Goal: Book appointment/travel/reservation

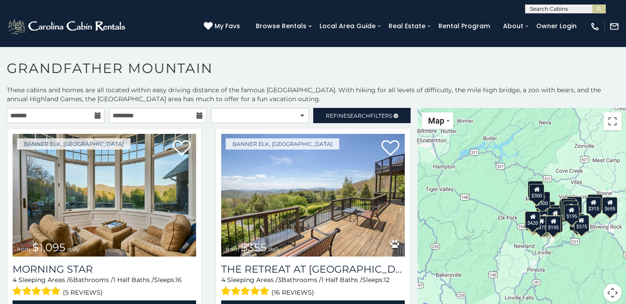
scroll to position [4, 0]
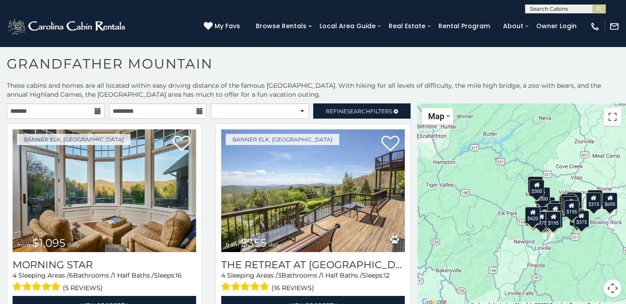
click at [98, 112] on icon at bounding box center [98, 111] width 6 height 6
click at [66, 111] on input "text" at bounding box center [56, 111] width 98 height 15
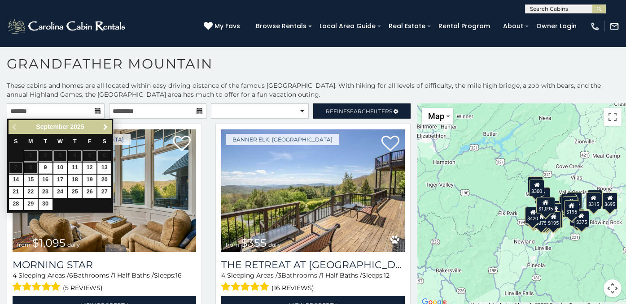
click at [104, 128] on span "Next" at bounding box center [105, 127] width 7 height 7
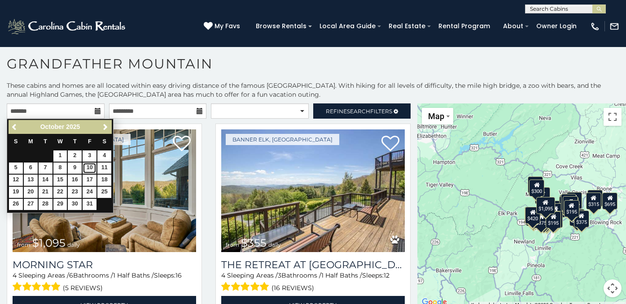
click at [90, 167] on link "10" at bounding box center [90, 168] width 14 height 11
type input "**********"
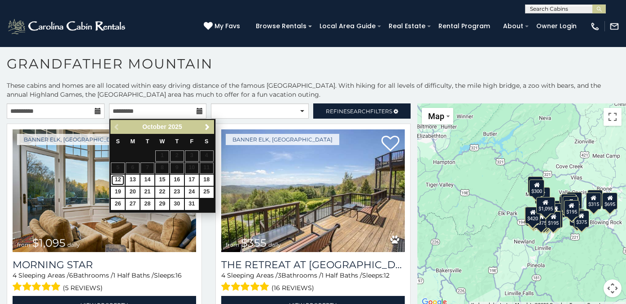
click at [118, 182] on link "12" at bounding box center [118, 180] width 14 height 11
type input "**********"
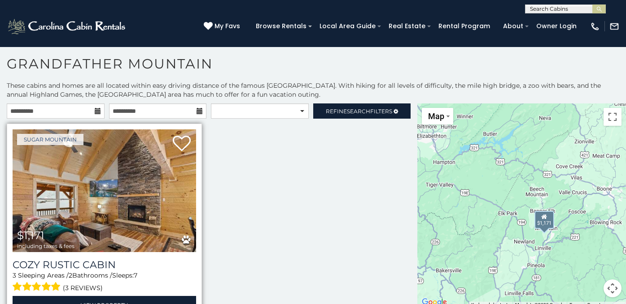
scroll to position [23, 0]
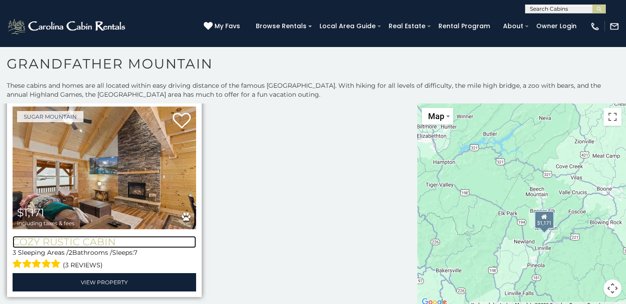
click at [99, 237] on h3 "Cozy Rustic Cabin" at bounding box center [104, 242] width 183 height 12
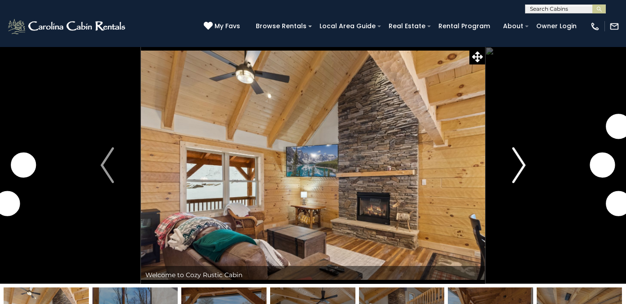
click at [515, 160] on img "Next" at bounding box center [518, 166] width 13 height 36
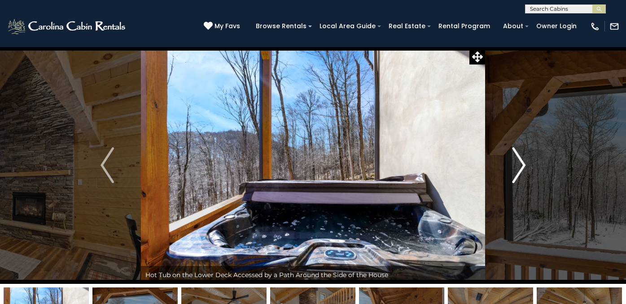
click at [515, 160] on img "Next" at bounding box center [518, 166] width 13 height 36
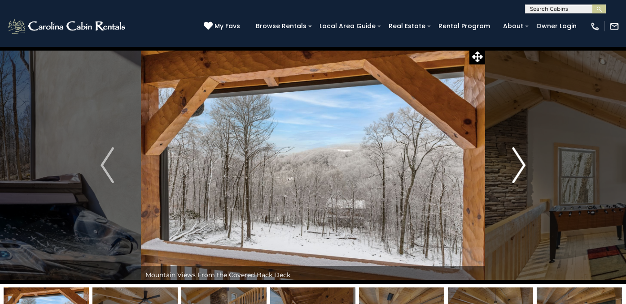
click at [515, 160] on img "Next" at bounding box center [518, 166] width 13 height 36
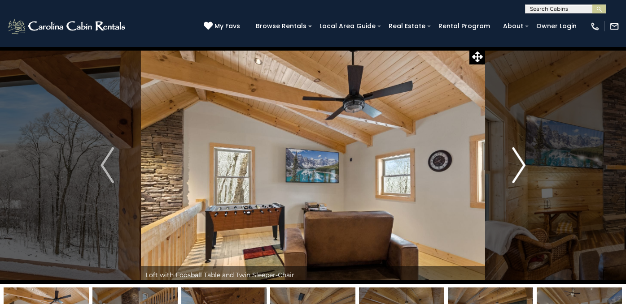
click at [515, 160] on img "Next" at bounding box center [518, 166] width 13 height 36
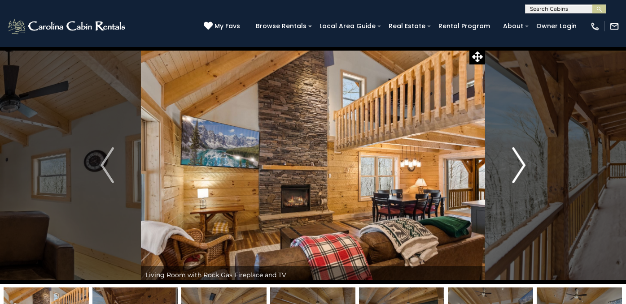
click at [515, 160] on img "Next" at bounding box center [518, 166] width 13 height 36
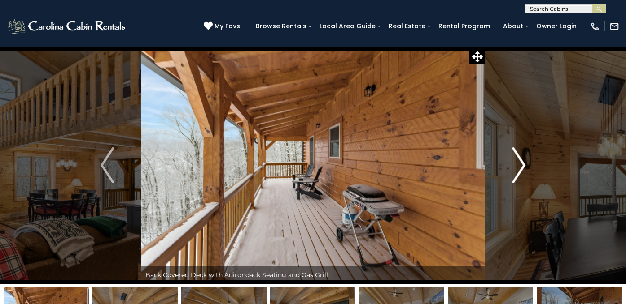
click at [515, 160] on img "Next" at bounding box center [518, 166] width 13 height 36
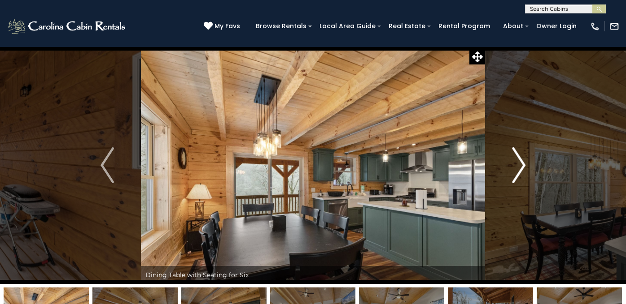
click at [515, 160] on img "Next" at bounding box center [518, 166] width 13 height 36
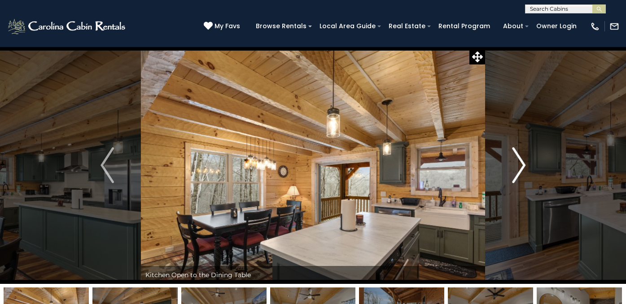
click at [515, 160] on img "Next" at bounding box center [518, 166] width 13 height 36
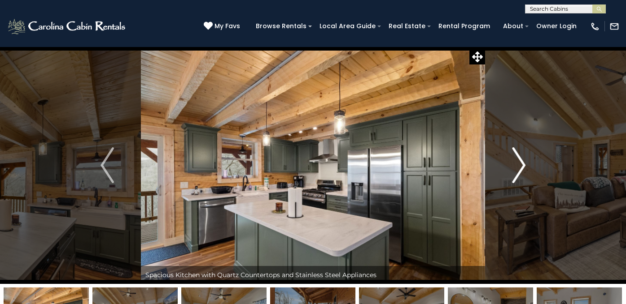
click at [515, 160] on img "Next" at bounding box center [518, 166] width 13 height 36
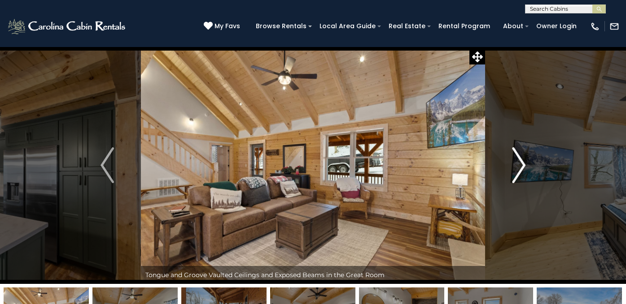
click at [515, 160] on img "Next" at bounding box center [518, 166] width 13 height 36
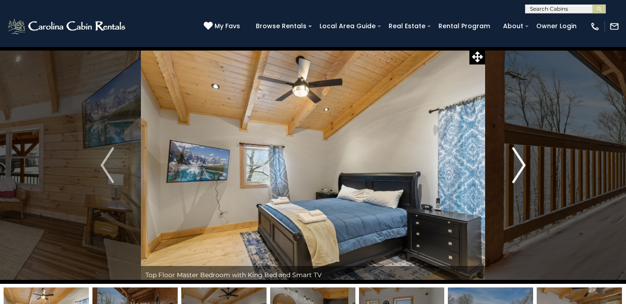
click at [515, 160] on img "Next" at bounding box center [518, 166] width 13 height 36
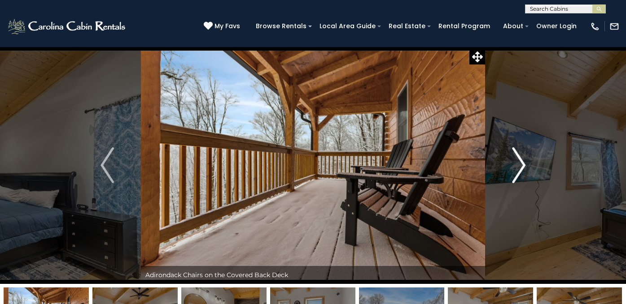
click at [515, 160] on img "Next" at bounding box center [518, 166] width 13 height 36
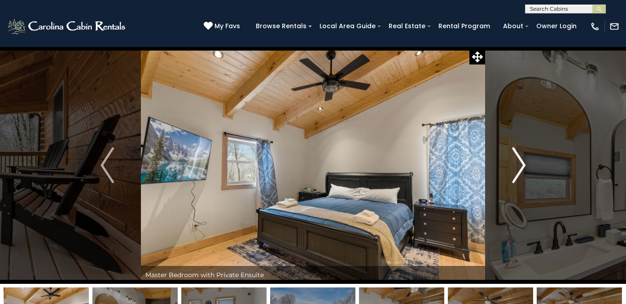
click at [515, 160] on img "Next" at bounding box center [518, 166] width 13 height 36
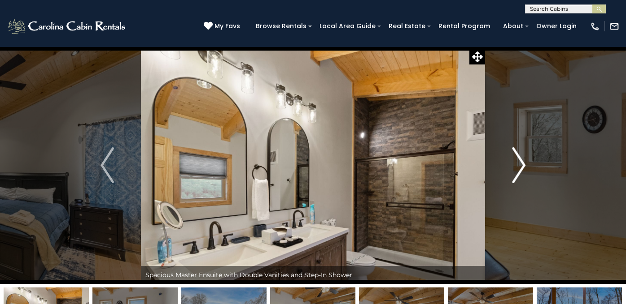
click at [515, 160] on img "Next" at bounding box center [518, 166] width 13 height 36
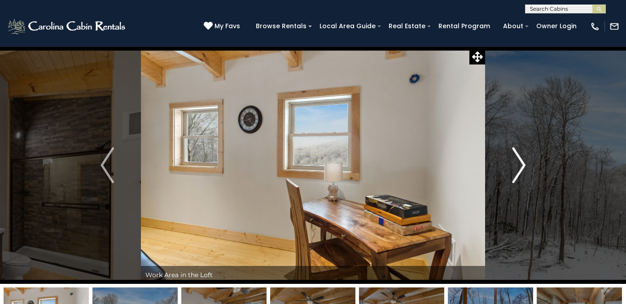
click at [515, 160] on img "Next" at bounding box center [518, 166] width 13 height 36
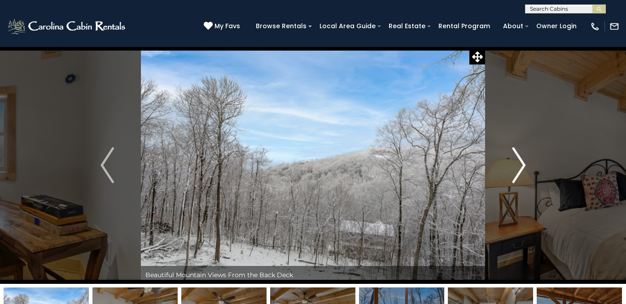
click at [515, 160] on img "Next" at bounding box center [518, 166] width 13 height 36
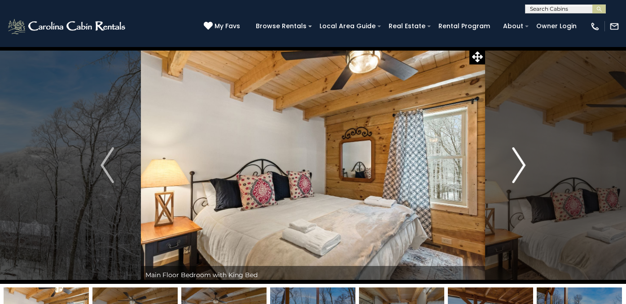
click at [515, 160] on img "Next" at bounding box center [518, 166] width 13 height 36
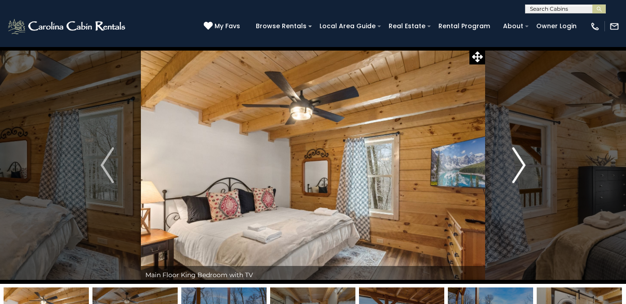
click at [515, 160] on img "Next" at bounding box center [518, 166] width 13 height 36
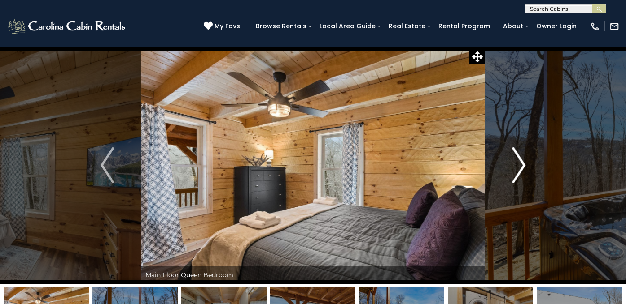
click at [515, 160] on img "Next" at bounding box center [518, 166] width 13 height 36
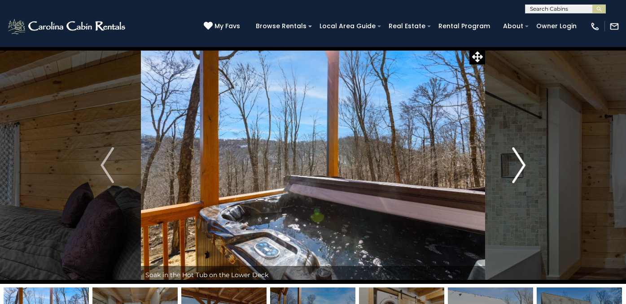
click at [515, 160] on img "Next" at bounding box center [518, 166] width 13 height 36
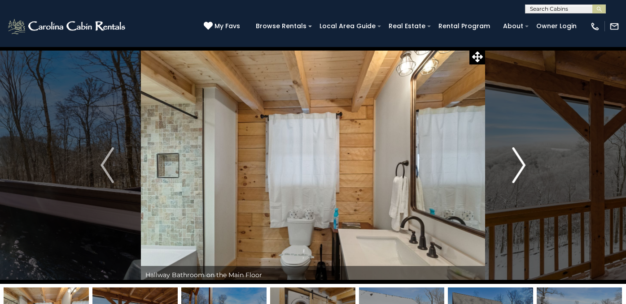
click at [515, 160] on img "Next" at bounding box center [518, 166] width 13 height 36
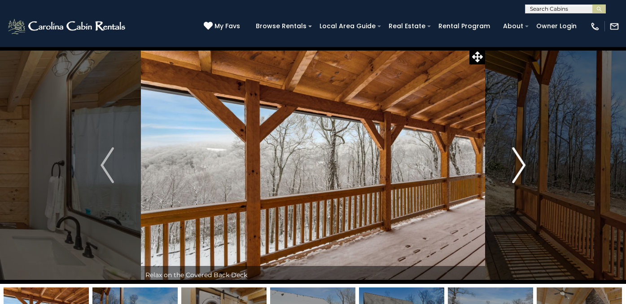
click at [515, 160] on img "Next" at bounding box center [518, 166] width 13 height 36
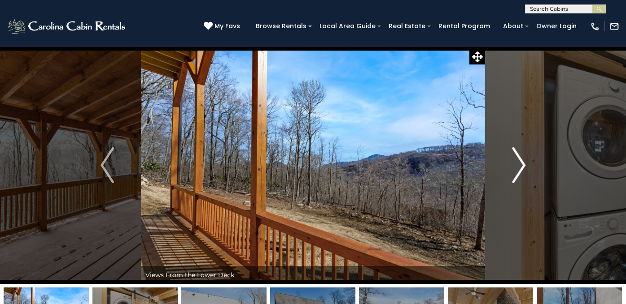
click at [515, 160] on img "Next" at bounding box center [518, 166] width 13 height 36
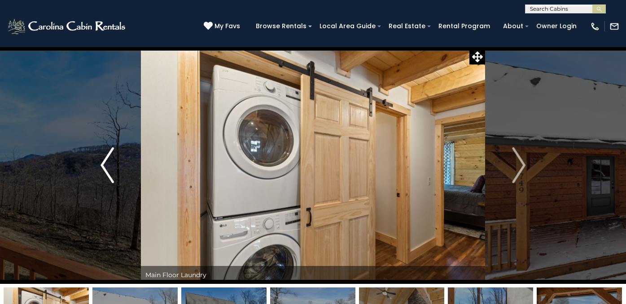
click at [109, 162] on img "Previous" at bounding box center [106, 166] width 13 height 36
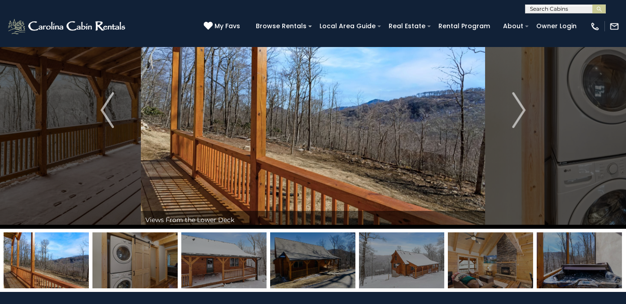
scroll to position [43, 0]
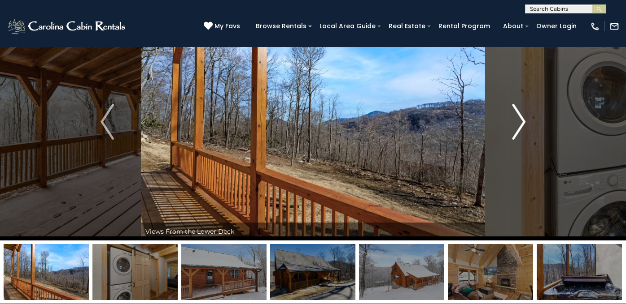
click at [514, 125] on img "Next" at bounding box center [518, 122] width 13 height 36
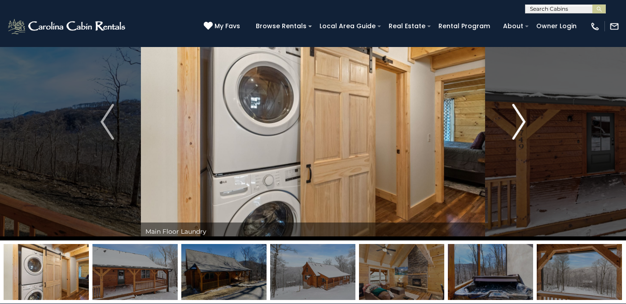
click at [514, 125] on img "Next" at bounding box center [518, 122] width 13 height 36
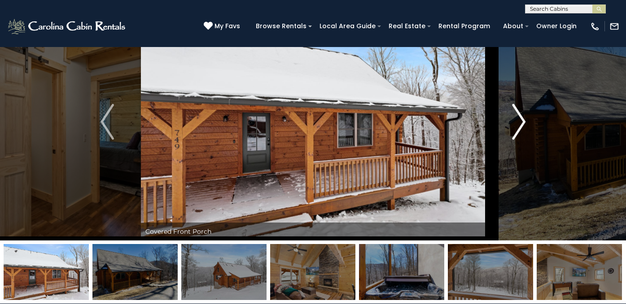
click at [514, 125] on img "Next" at bounding box center [518, 122] width 13 height 36
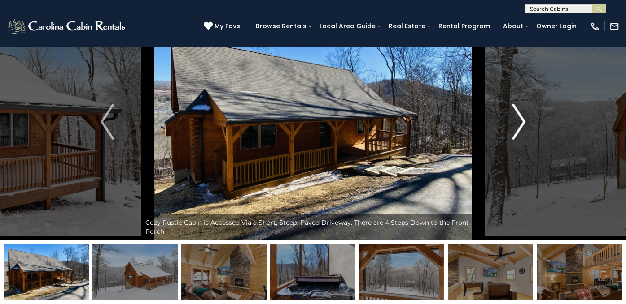
click at [514, 125] on img "Next" at bounding box center [518, 122] width 13 height 36
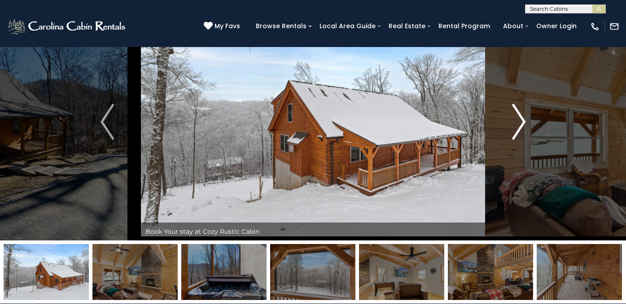
click at [514, 125] on img "Next" at bounding box center [518, 122] width 13 height 36
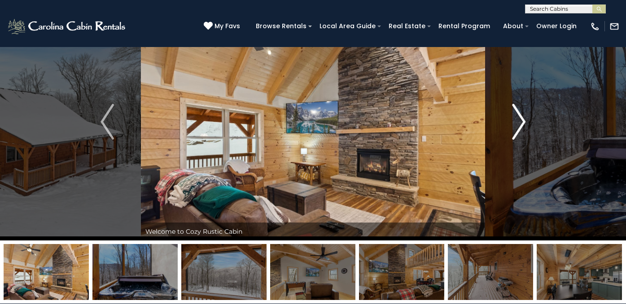
click at [514, 125] on img "Next" at bounding box center [518, 122] width 13 height 36
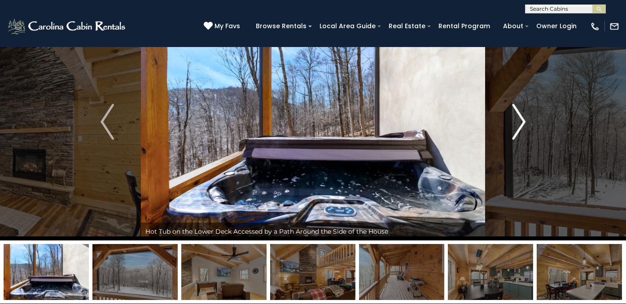
click at [514, 125] on img "Next" at bounding box center [518, 122] width 13 height 36
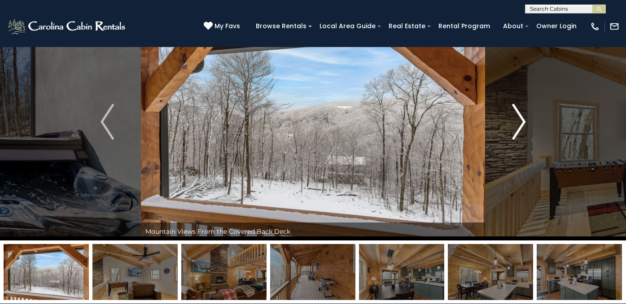
click at [514, 125] on img "Next" at bounding box center [518, 122] width 13 height 36
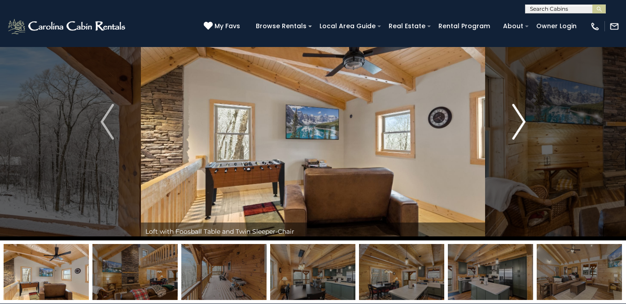
click at [514, 125] on img "Next" at bounding box center [518, 122] width 13 height 36
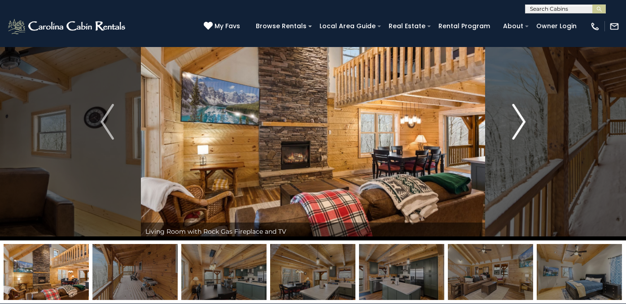
click at [514, 125] on img "Next" at bounding box center [518, 122] width 13 height 36
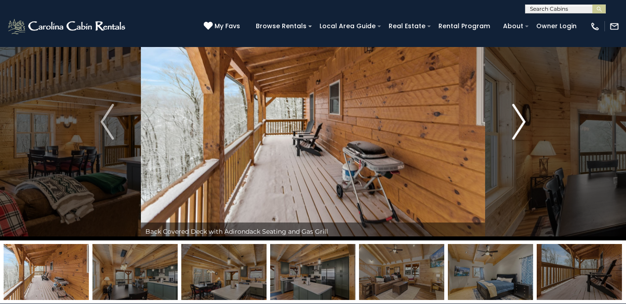
click at [514, 125] on img "Next" at bounding box center [518, 122] width 13 height 36
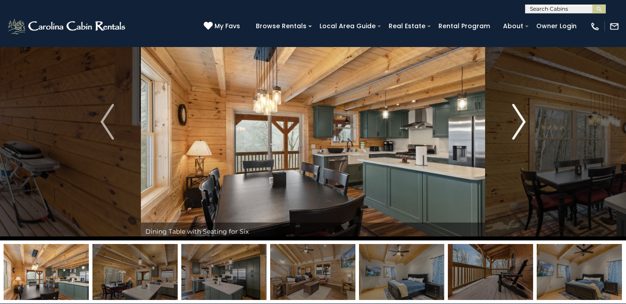
click at [514, 125] on img "Next" at bounding box center [518, 122] width 13 height 36
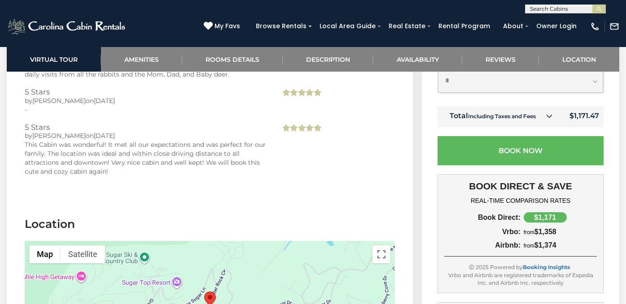
scroll to position [2234, 0]
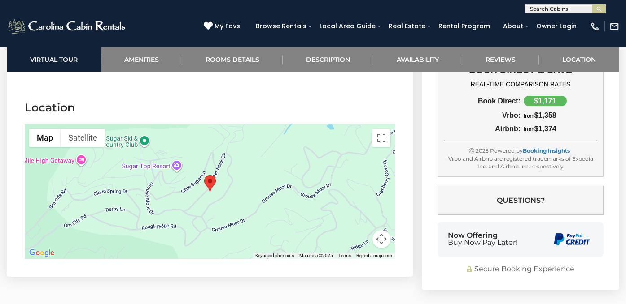
click at [380, 230] on button "Map camera controls" at bounding box center [381, 239] width 18 height 18
click at [352, 230] on button "Zoom out" at bounding box center [359, 239] width 18 height 18
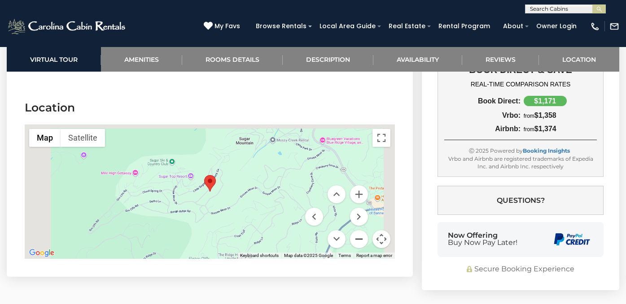
click at [352, 230] on button "Zoom out" at bounding box center [359, 239] width 18 height 18
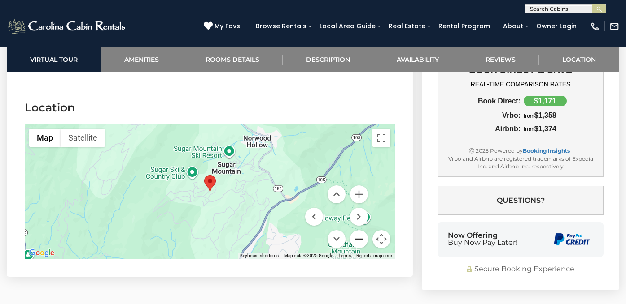
click at [352, 230] on button "Zoom out" at bounding box center [359, 239] width 18 height 18
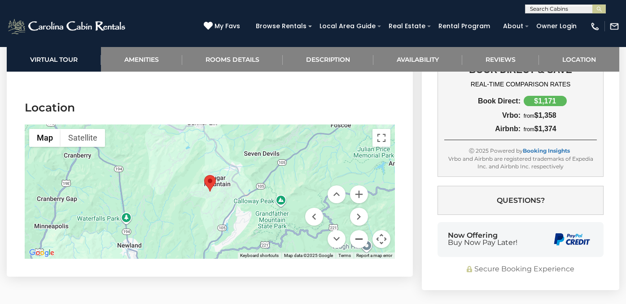
click at [352, 230] on button "Zoom out" at bounding box center [359, 239] width 18 height 18
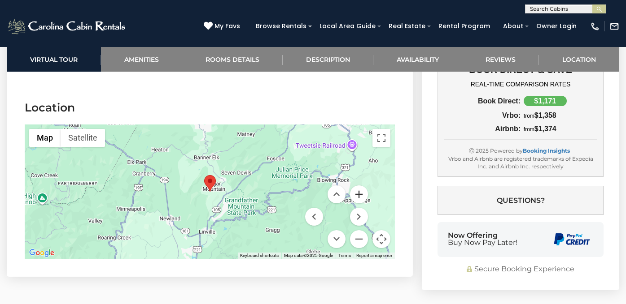
click at [358, 186] on button "Zoom in" at bounding box center [359, 195] width 18 height 18
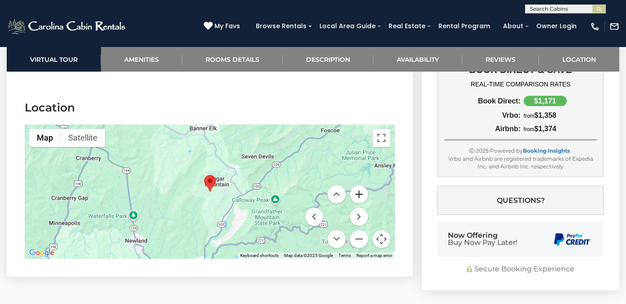
click at [358, 186] on button "Zoom in" at bounding box center [359, 195] width 18 height 18
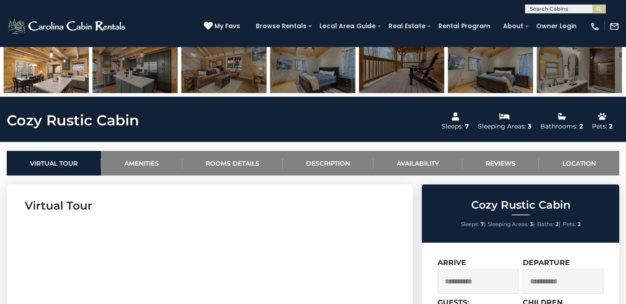
scroll to position [282, 0]
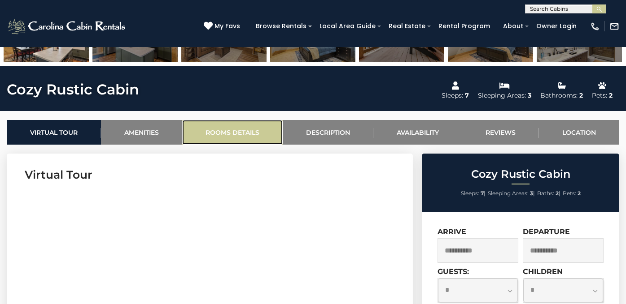
click at [203, 139] on link "Rooms Details" at bounding box center [232, 132] width 100 height 25
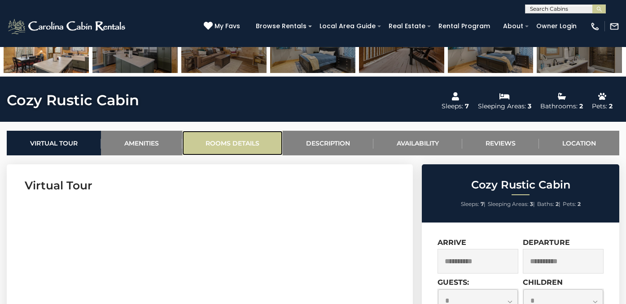
scroll to position [0, 0]
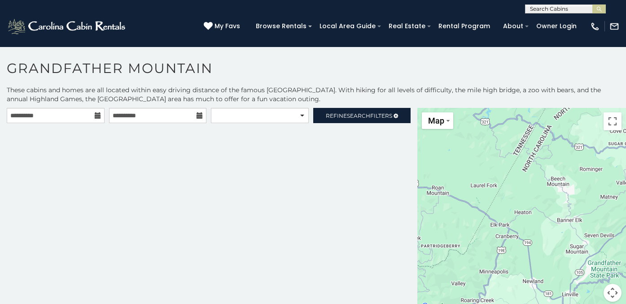
scroll to position [4, 0]
